Goal: Complete application form

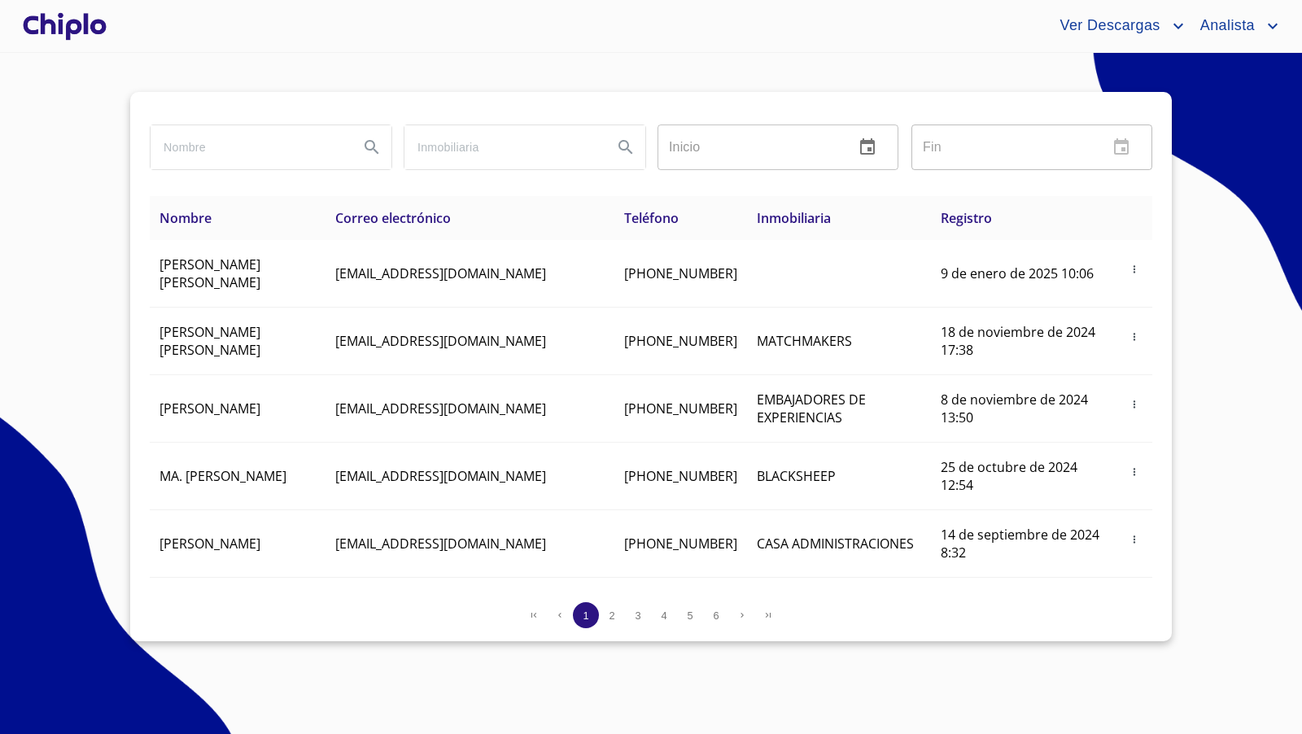
click at [229, 146] on input "search" at bounding box center [248, 147] width 195 height 44
type input "maya"
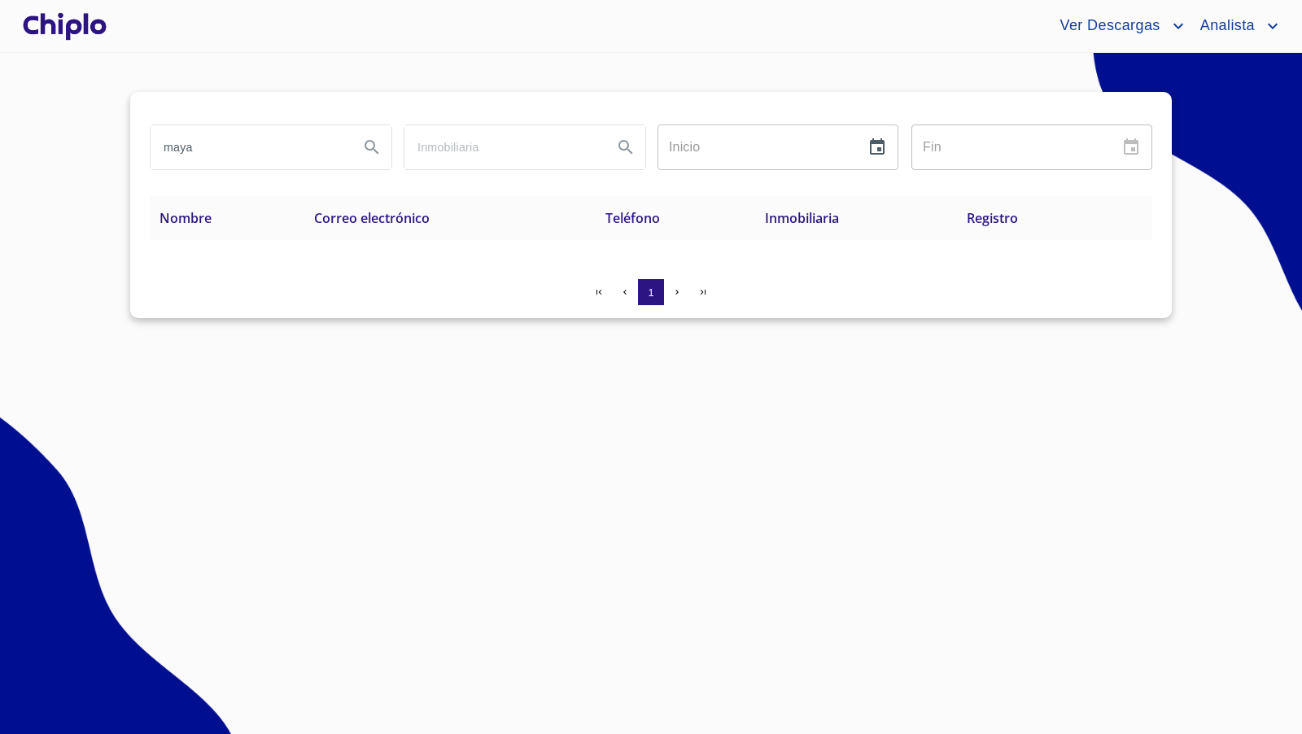
click at [83, 42] on div at bounding box center [65, 26] width 90 height 52
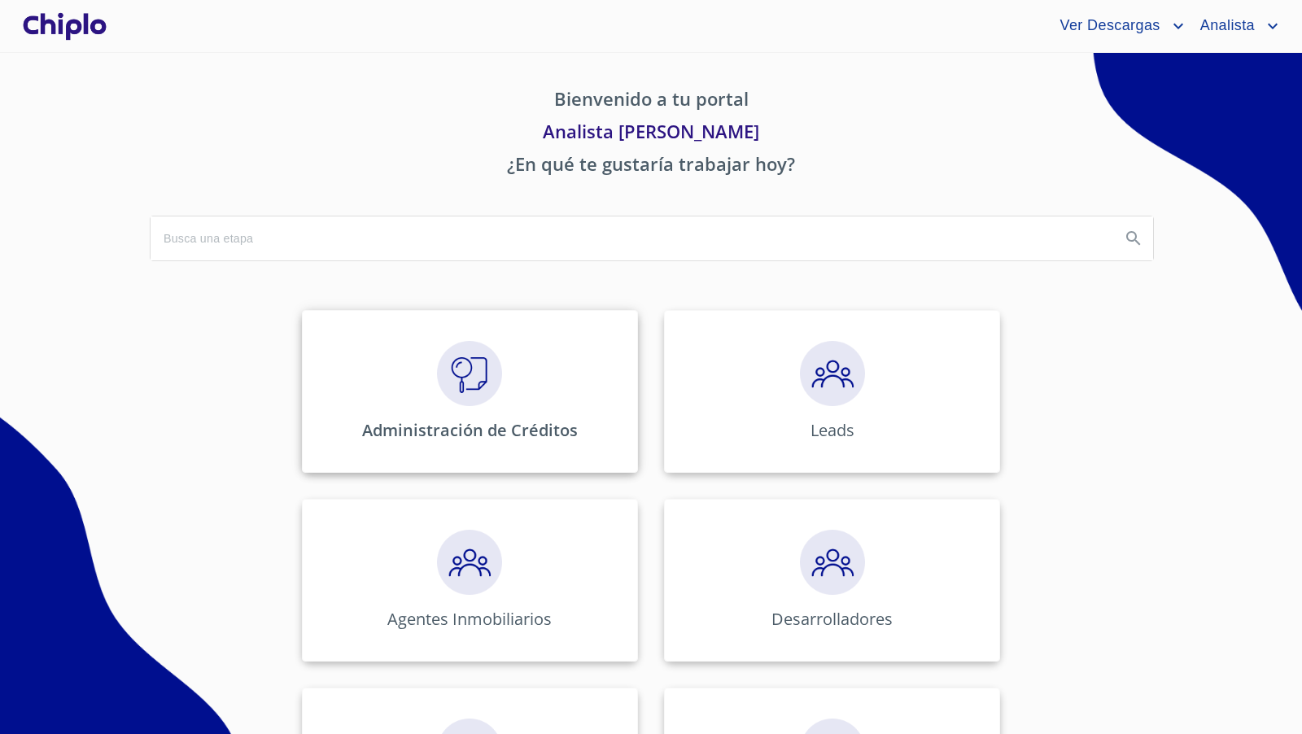
click at [466, 393] on img at bounding box center [469, 373] width 65 height 65
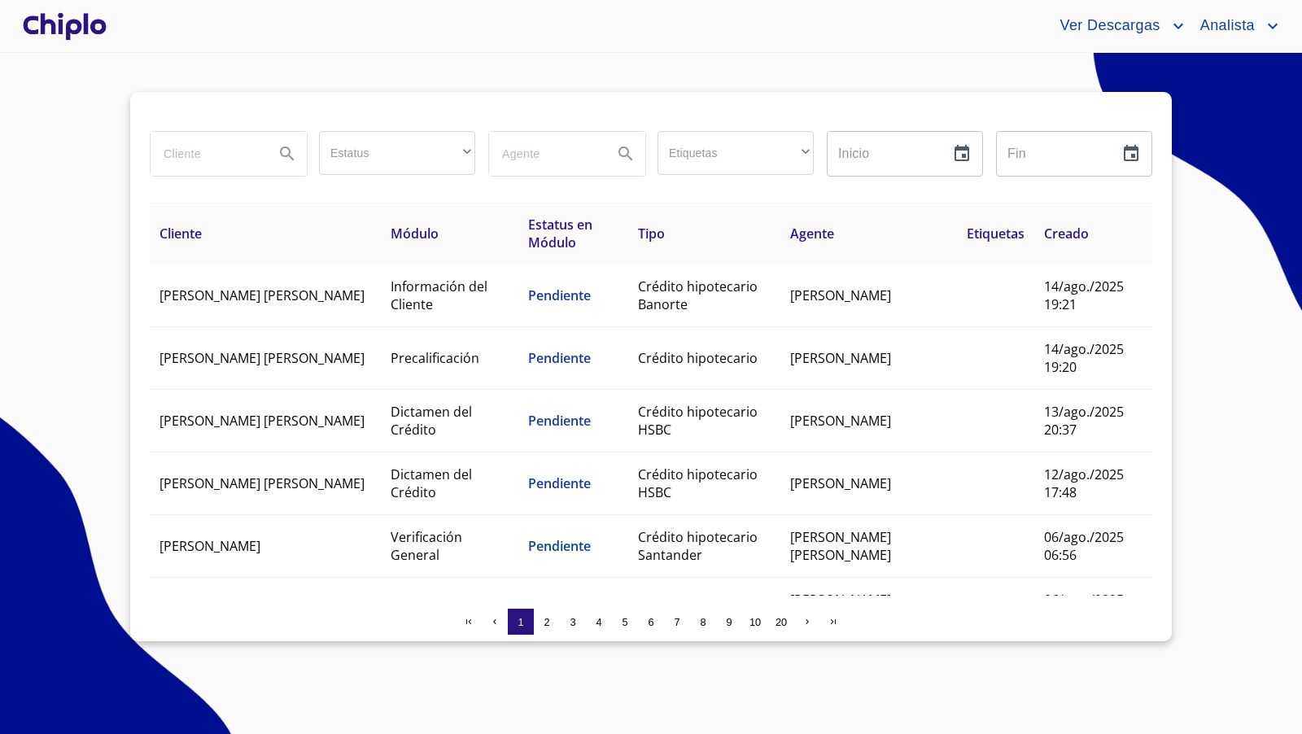
click at [195, 159] on input "search" at bounding box center [206, 154] width 111 height 44
type input "maya"
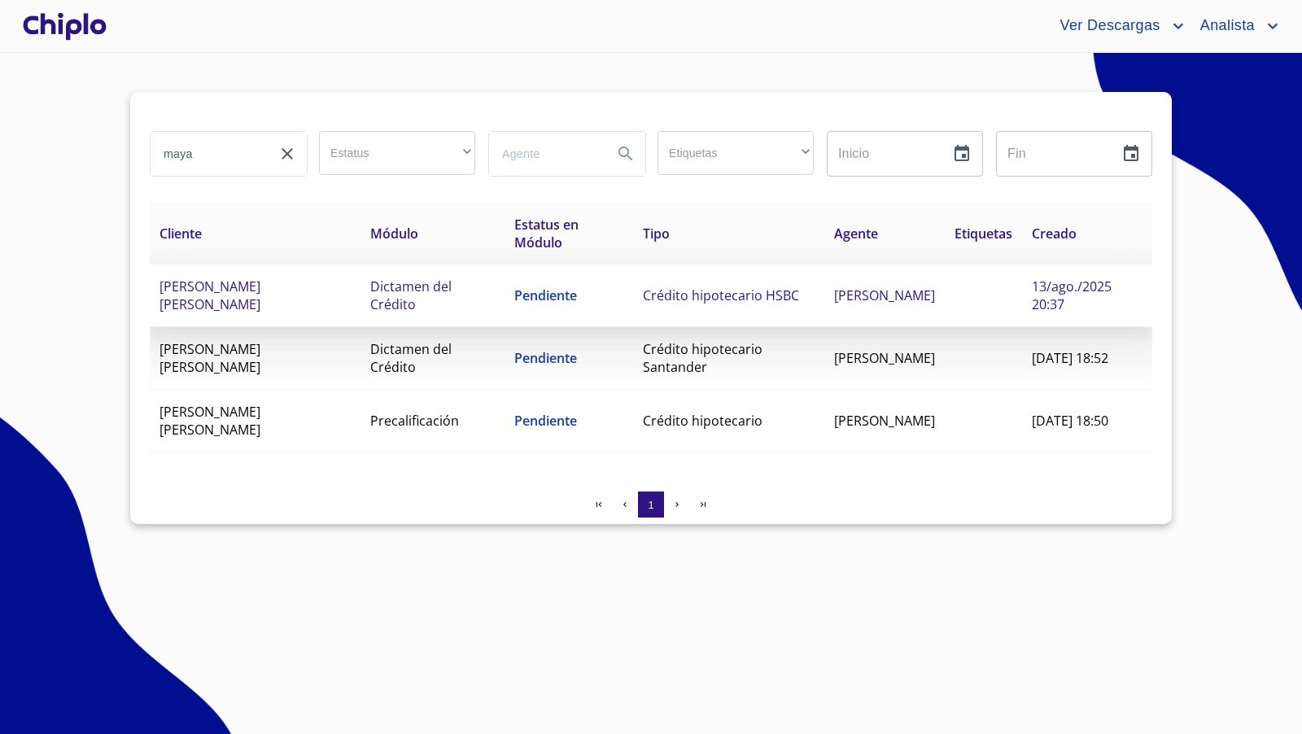
click at [257, 291] on span "[PERSON_NAME] [PERSON_NAME]" at bounding box center [210, 296] width 101 height 36
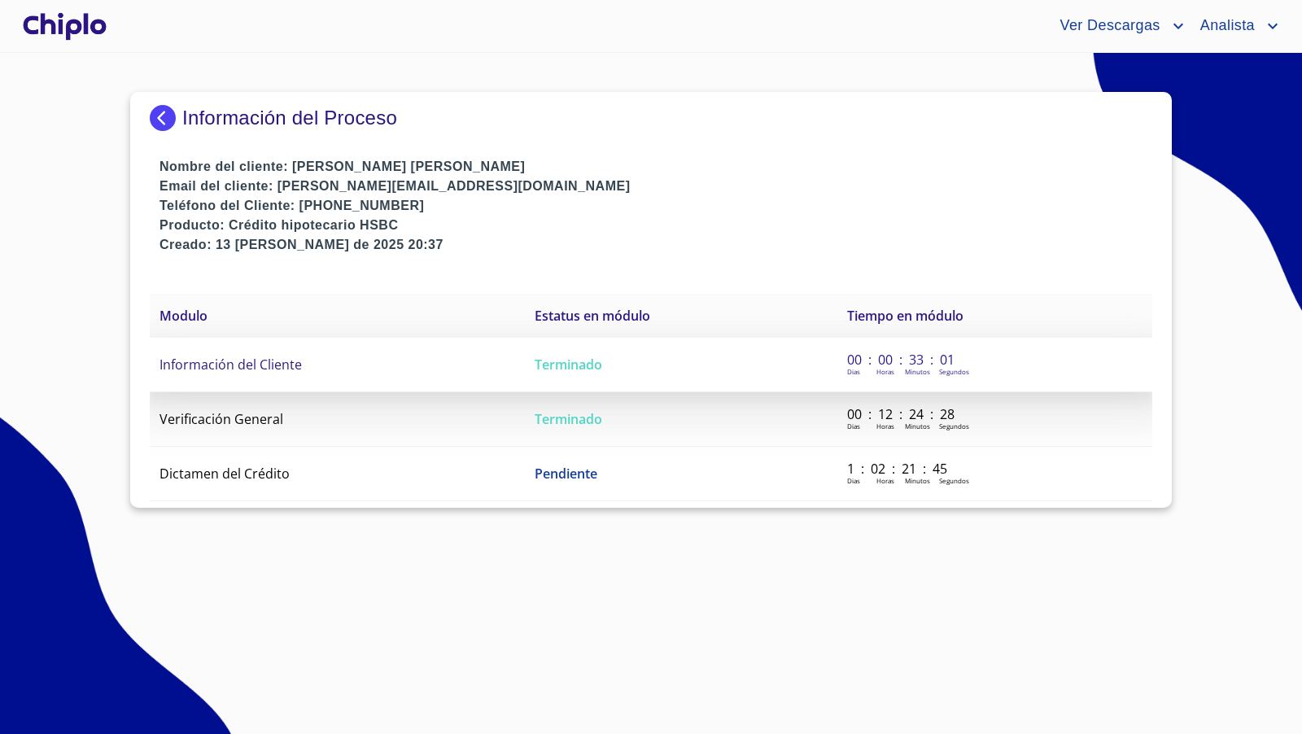
click at [250, 364] on span "Información del Cliente" at bounding box center [231, 365] width 142 height 18
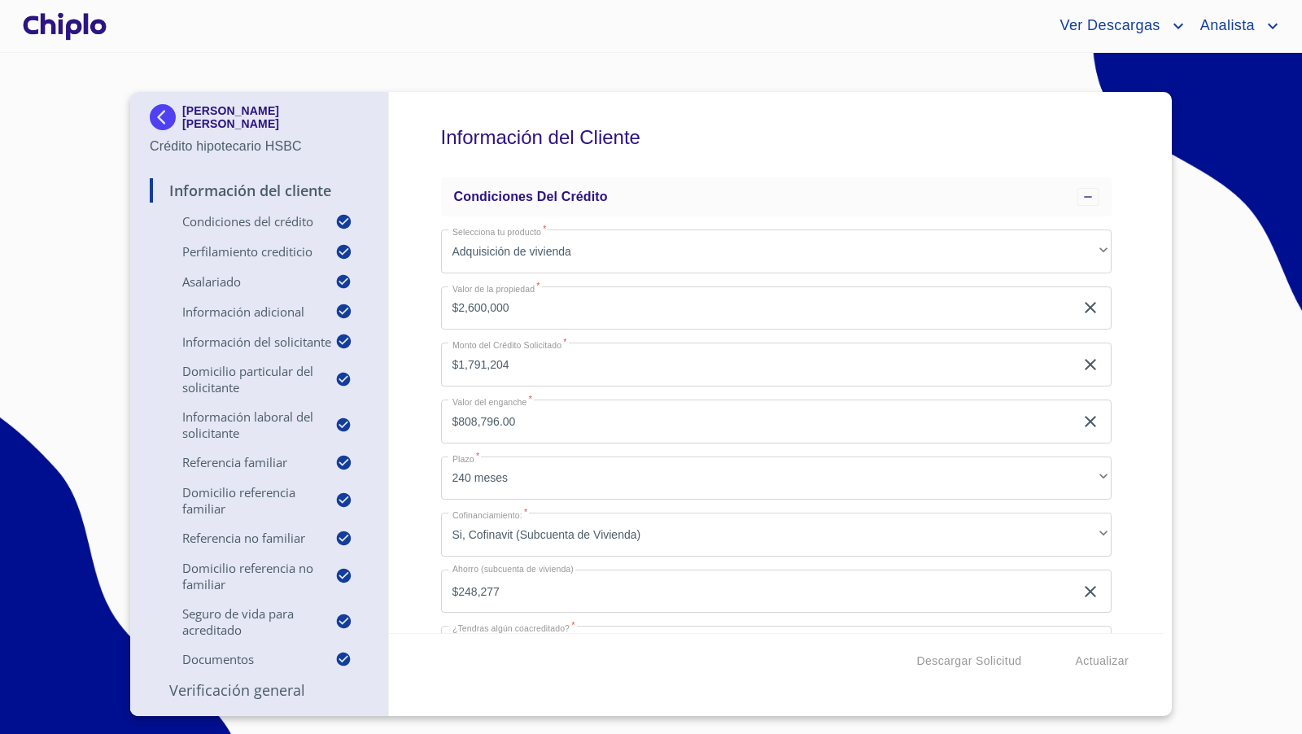
click at [1142, 453] on div "Información del Cliente Condiciones del Crédito Selecciona tu producto   * Adqu…" at bounding box center [777, 362] width 776 height 541
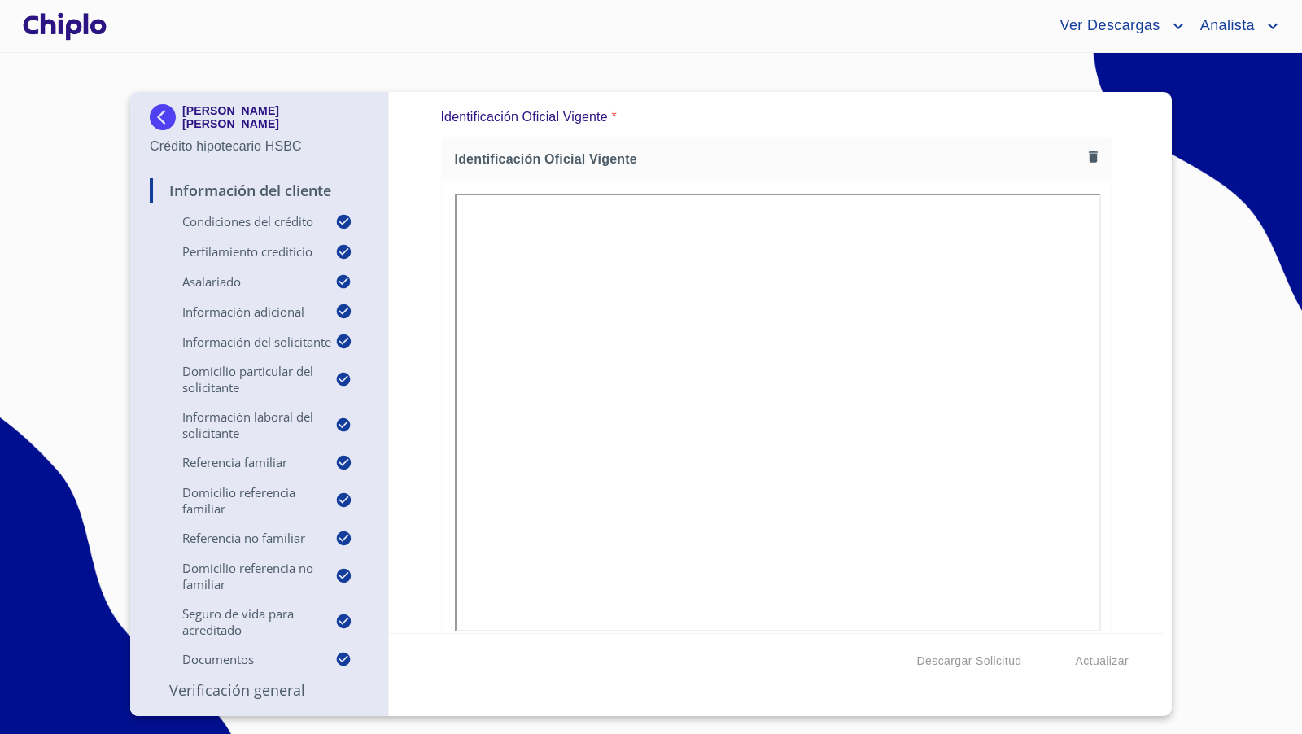
scroll to position [8141, 0]
click at [1089, 160] on icon "button" at bounding box center [1093, 159] width 9 height 11
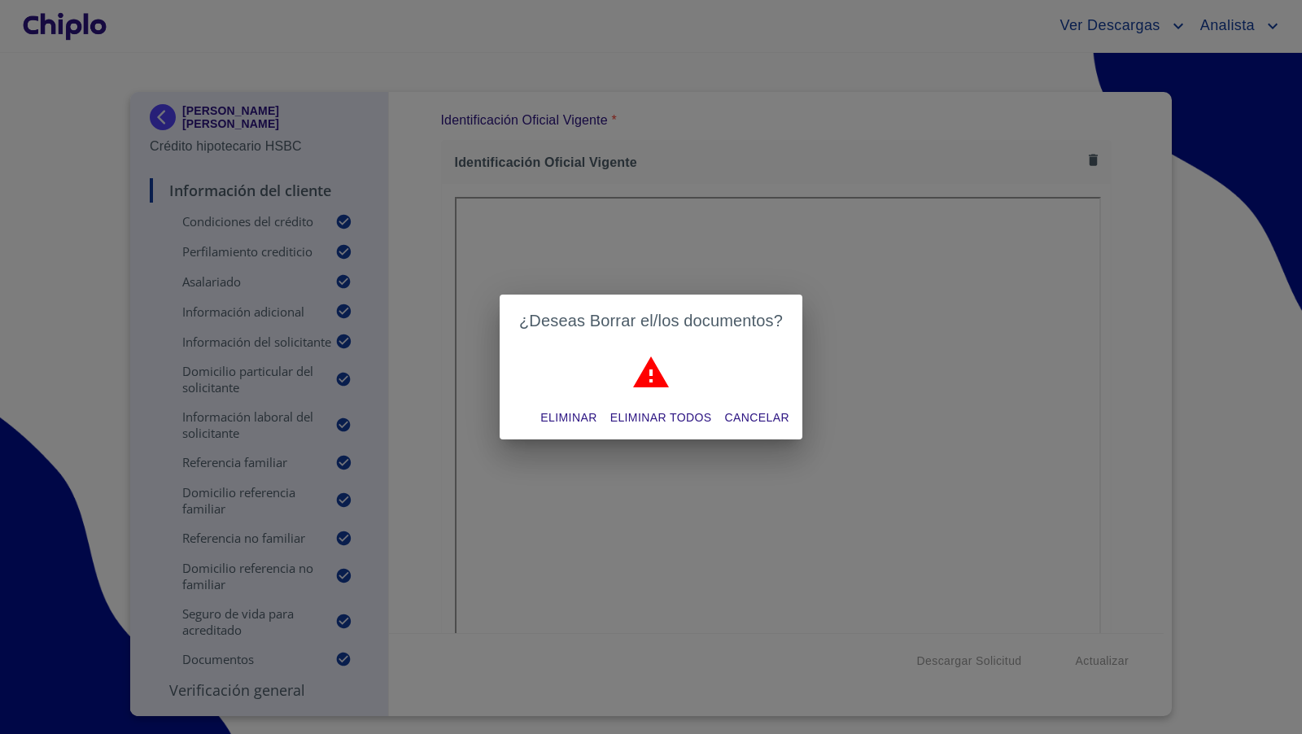
click at [566, 421] on span "Eliminar" at bounding box center [568, 418] width 56 height 20
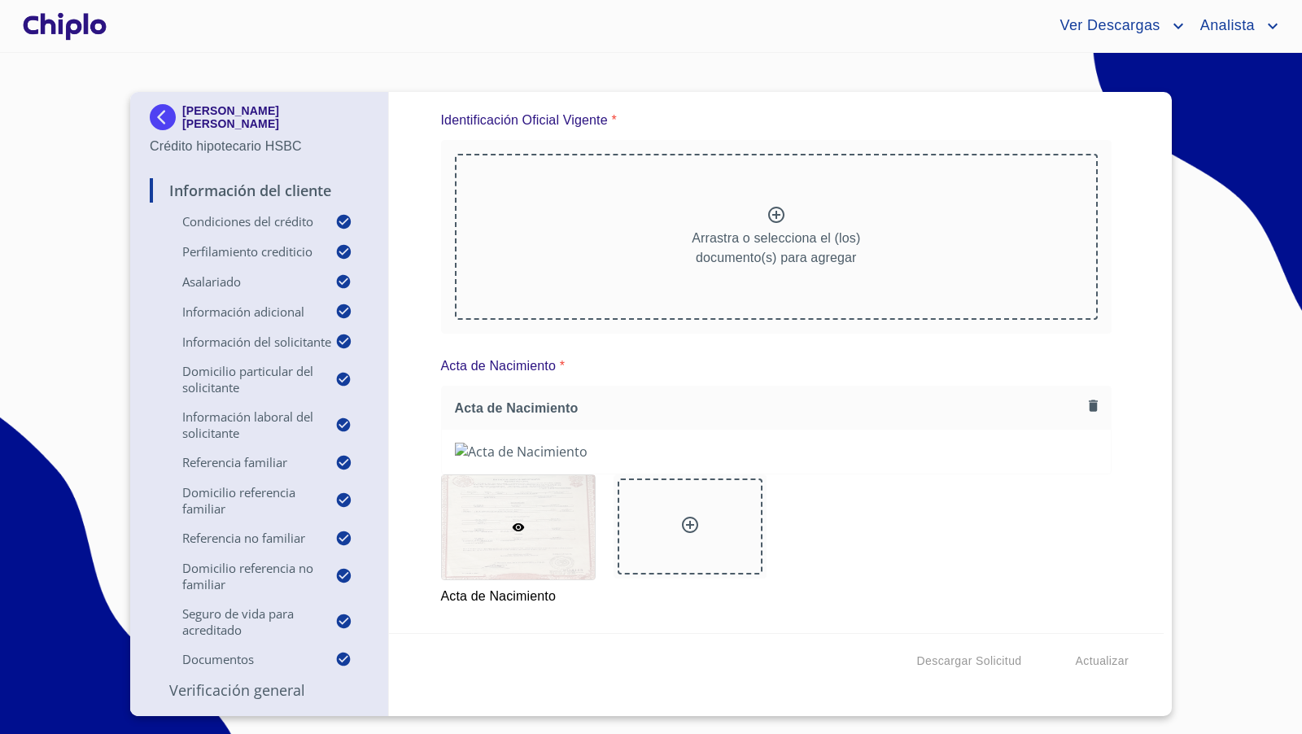
click at [771, 225] on div at bounding box center [777, 217] width 20 height 24
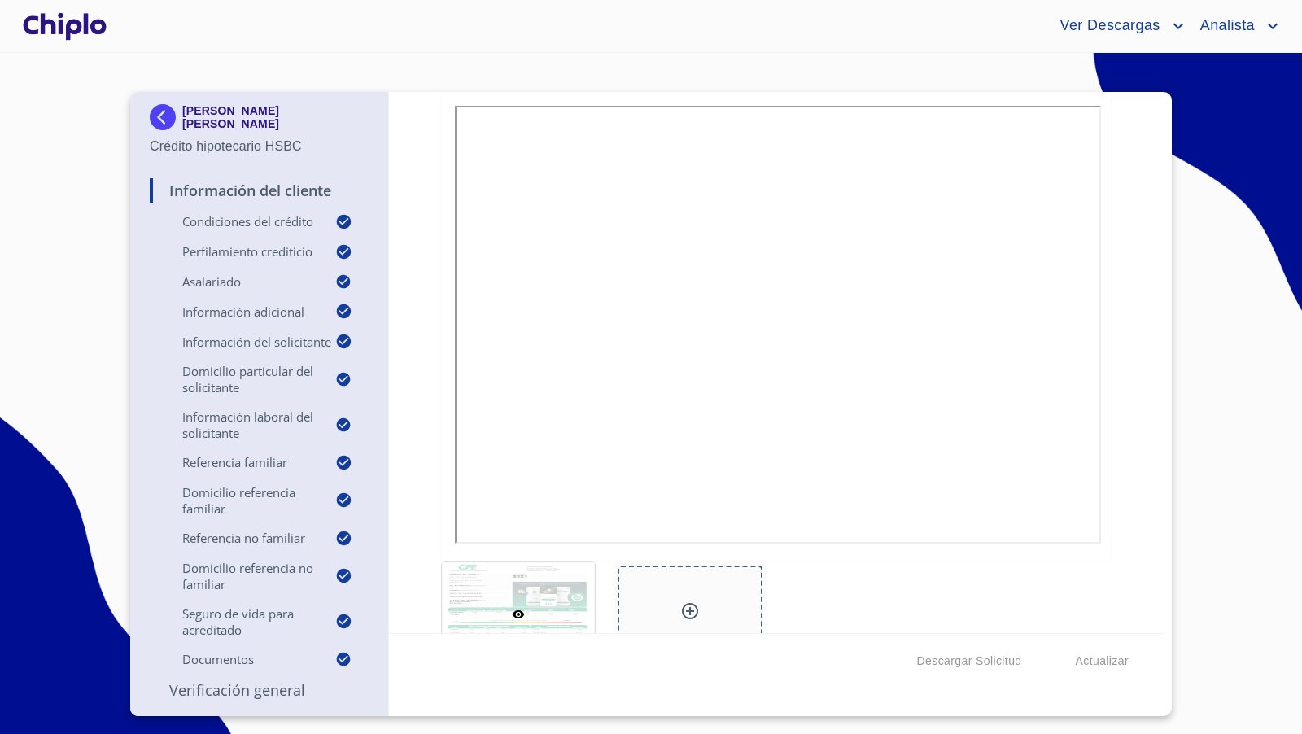
scroll to position [9257, 0]
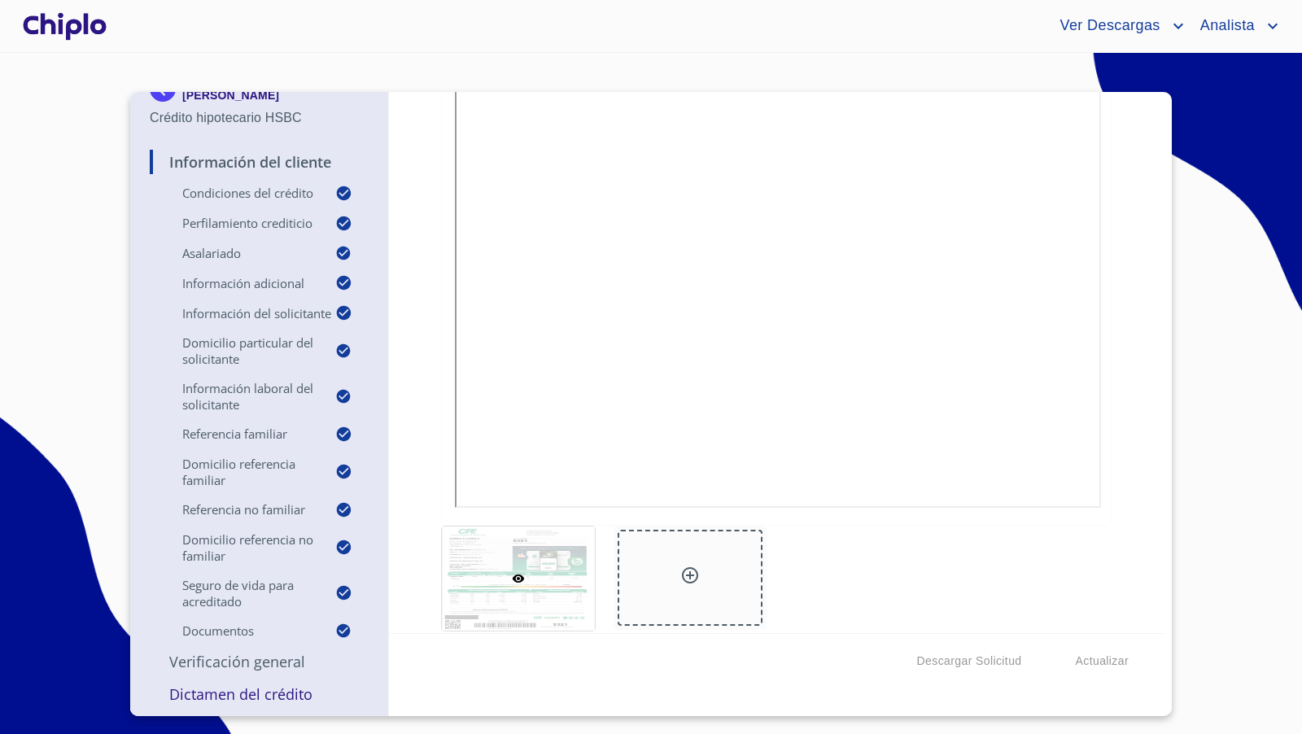
click at [214, 653] on p "Verificación General" at bounding box center [259, 662] width 219 height 20
